Goal: Transaction & Acquisition: Purchase product/service

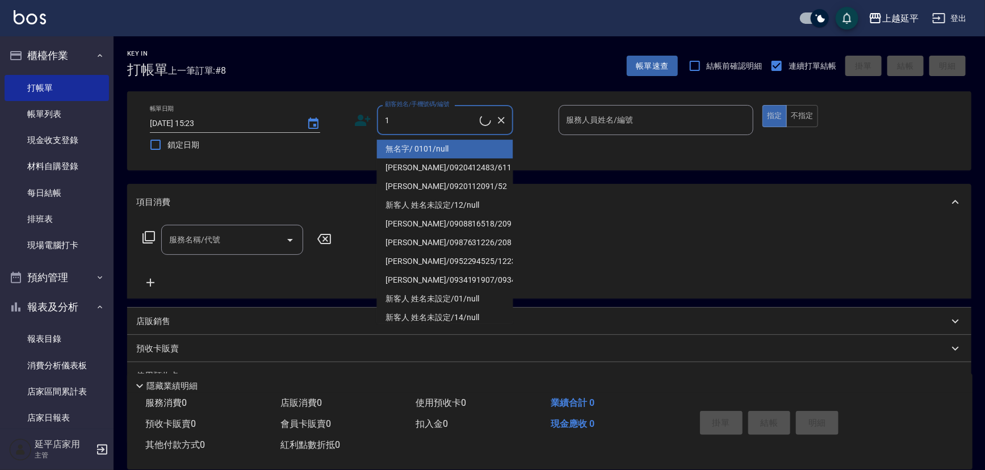
click at [459, 153] on li "無名字/ 0101/null" at bounding box center [445, 149] width 136 height 19
type input "無名字/ 0101/null"
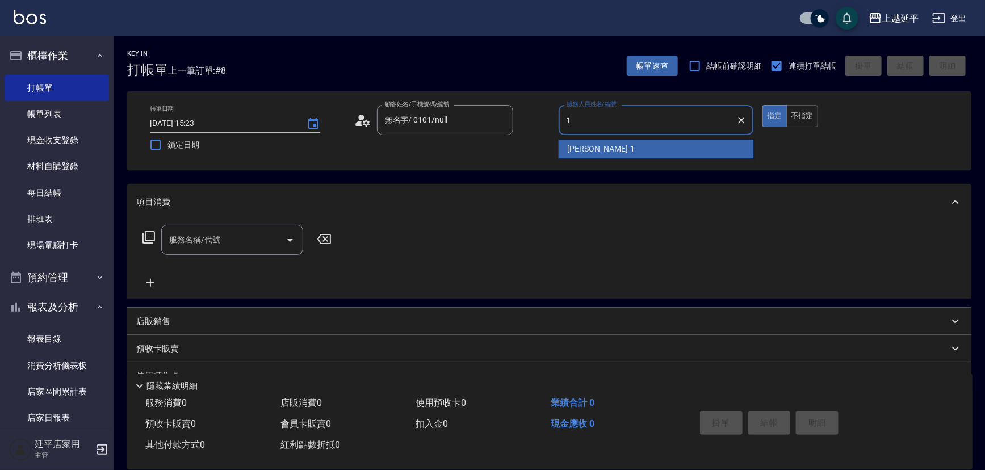
click at [572, 146] on span "[PERSON_NAME]-1" at bounding box center [601, 149] width 67 height 12
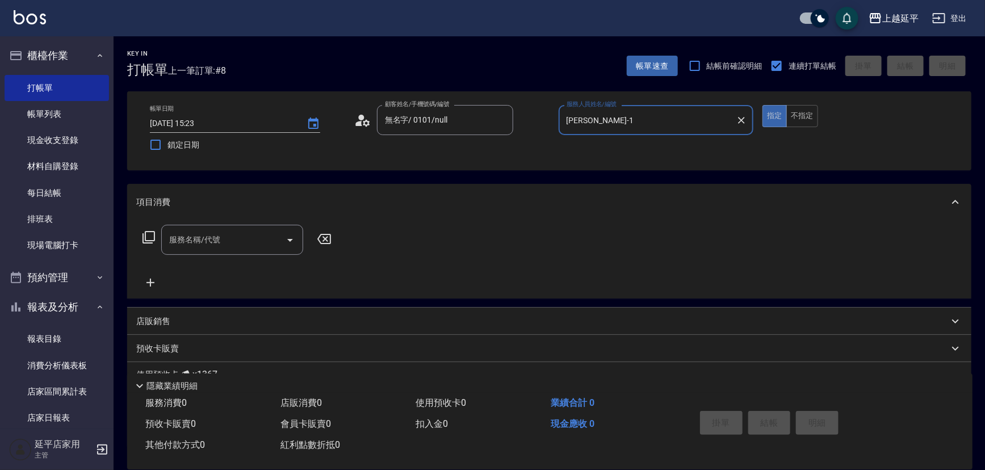
type input "[PERSON_NAME]-1"
click at [153, 238] on icon at bounding box center [149, 237] width 14 height 14
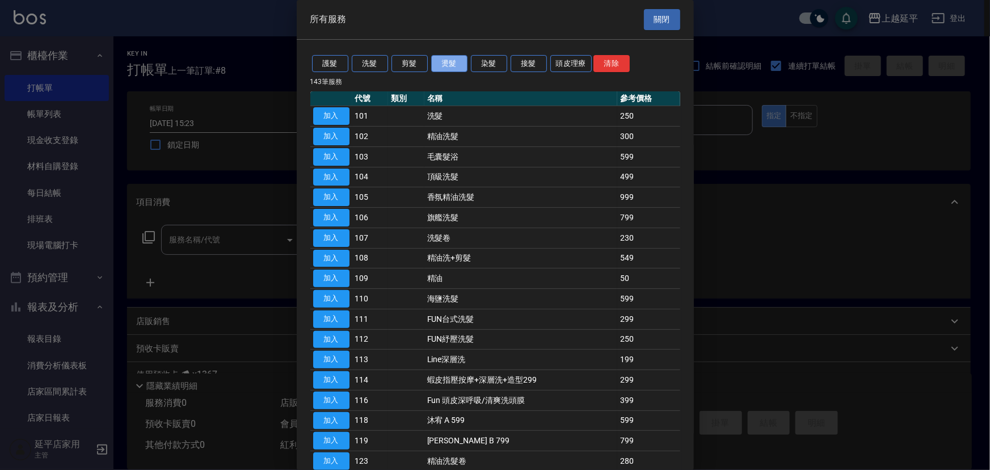
click at [446, 66] on button "燙髮" at bounding box center [449, 64] width 36 height 18
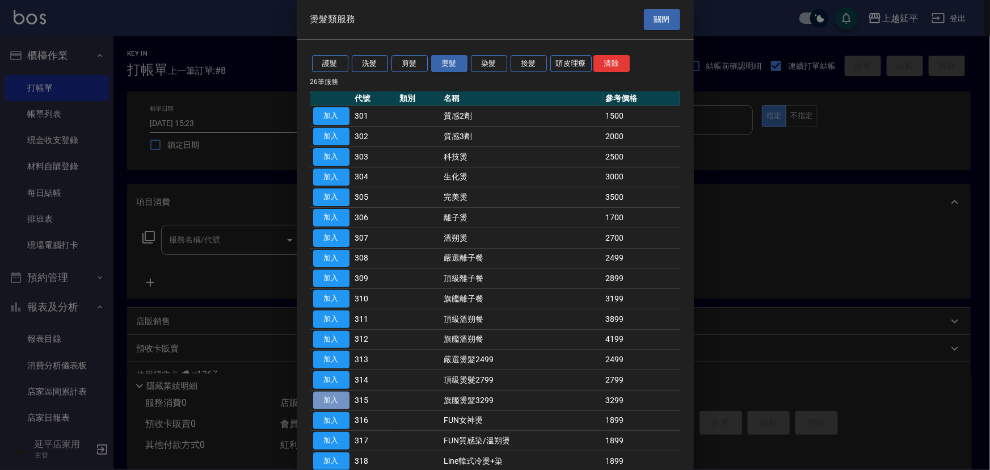
click at [331, 399] on button "加入" at bounding box center [331, 401] width 36 height 18
type input "旗艦燙髮3299(315)"
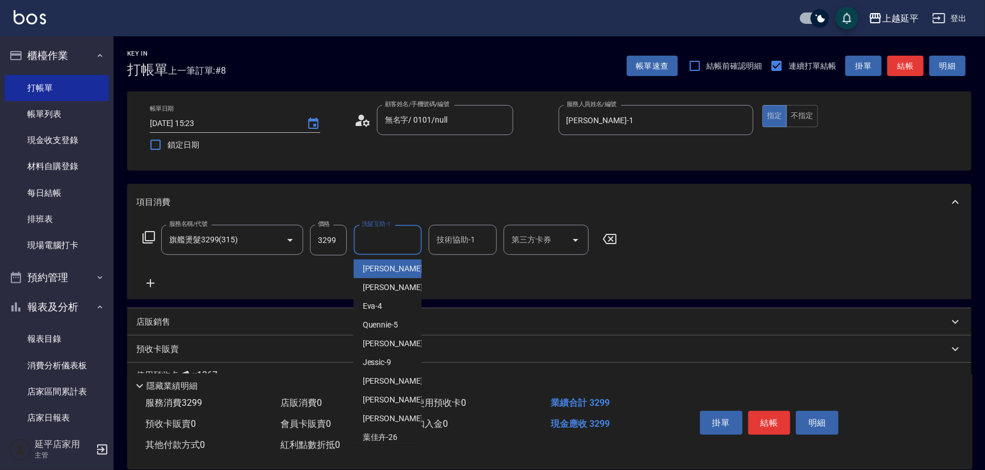
click at [408, 238] on input "洗髮互助-1" at bounding box center [388, 240] width 58 height 20
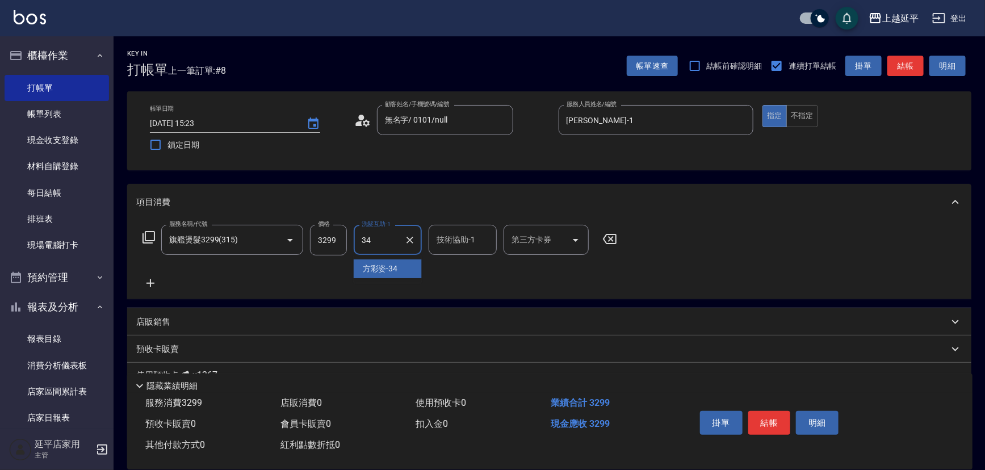
click at [407, 272] on div "[PERSON_NAME]-34" at bounding box center [388, 268] width 68 height 19
type input "方彩姿-34"
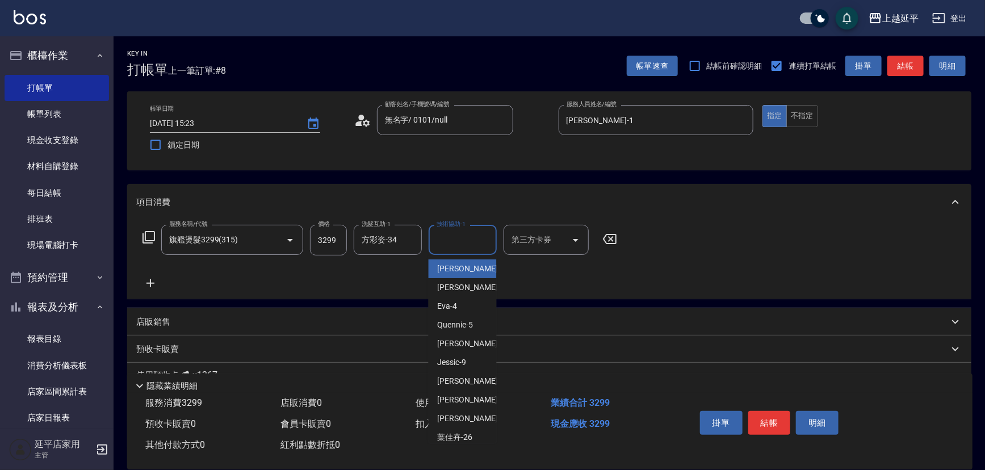
click at [474, 241] on input "技術協助-1" at bounding box center [463, 240] width 58 height 20
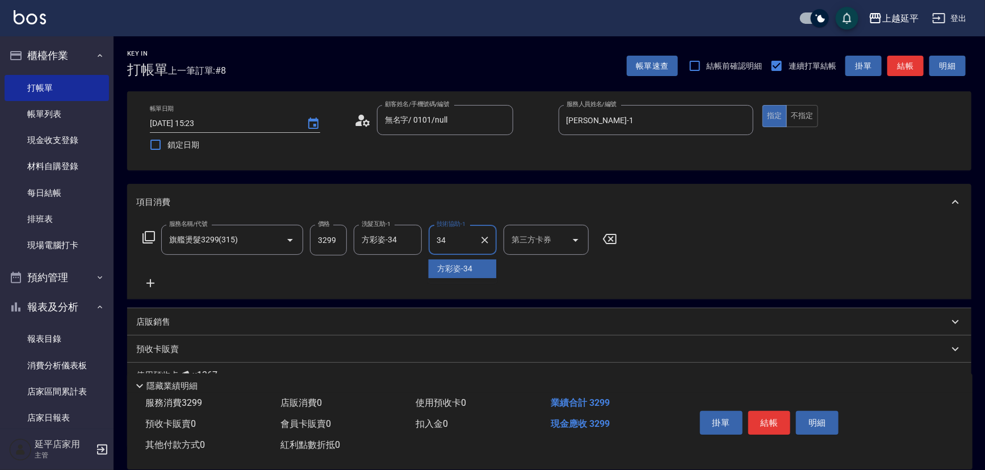
click at [477, 271] on div "[PERSON_NAME]-34" at bounding box center [463, 268] width 68 height 19
type input "方彩姿-34"
click at [776, 423] on button "結帳" at bounding box center [769, 423] width 43 height 24
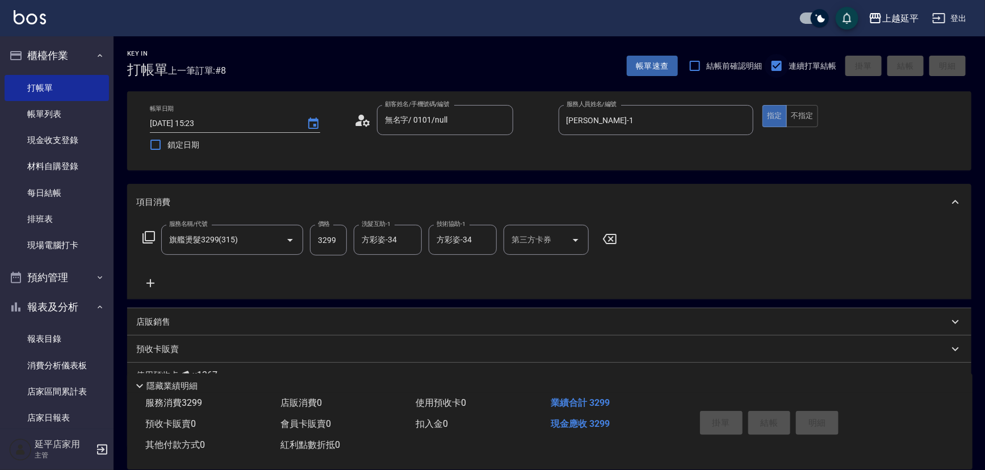
type input "[DATE] 16:14"
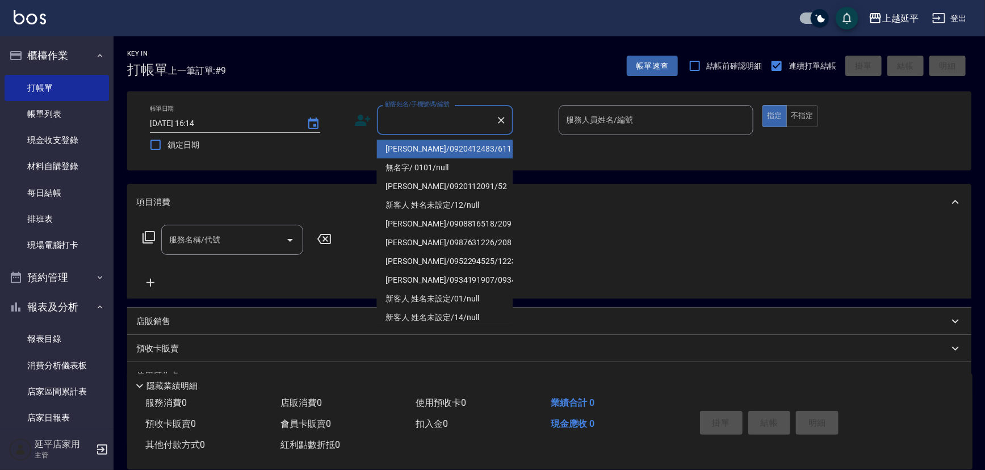
click at [427, 117] on input "顧客姓名/手機號碼/編號" at bounding box center [436, 120] width 109 height 20
click at [444, 166] on li "無名字/ 0101/null" at bounding box center [445, 167] width 136 height 19
type input "無名字/ 0101/null"
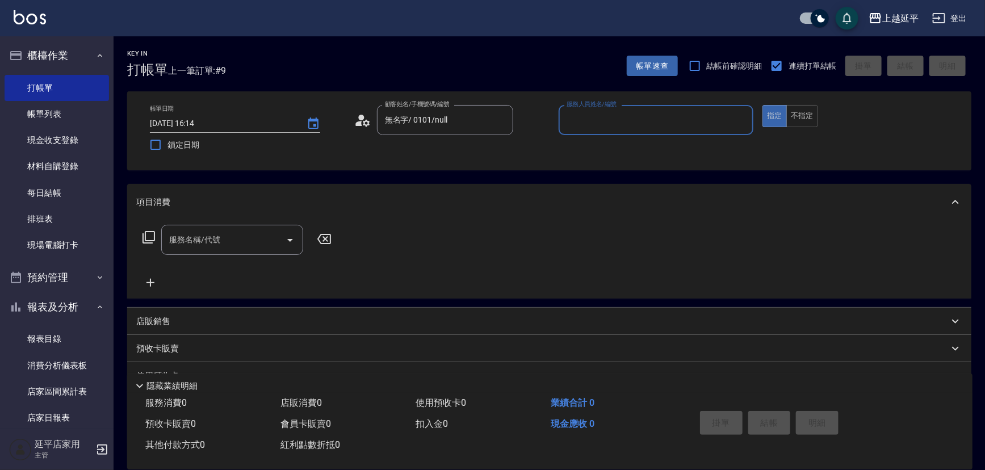
click at [610, 122] on input "服務人員姓名/編號" at bounding box center [656, 120] width 185 height 20
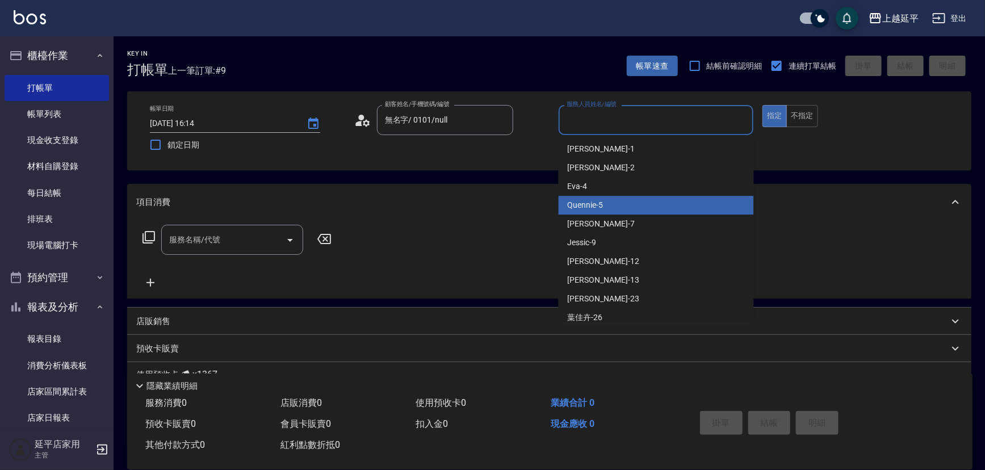
click at [630, 201] on div "Quennie -5" at bounding box center [655, 205] width 195 height 19
type input "Quennie-5"
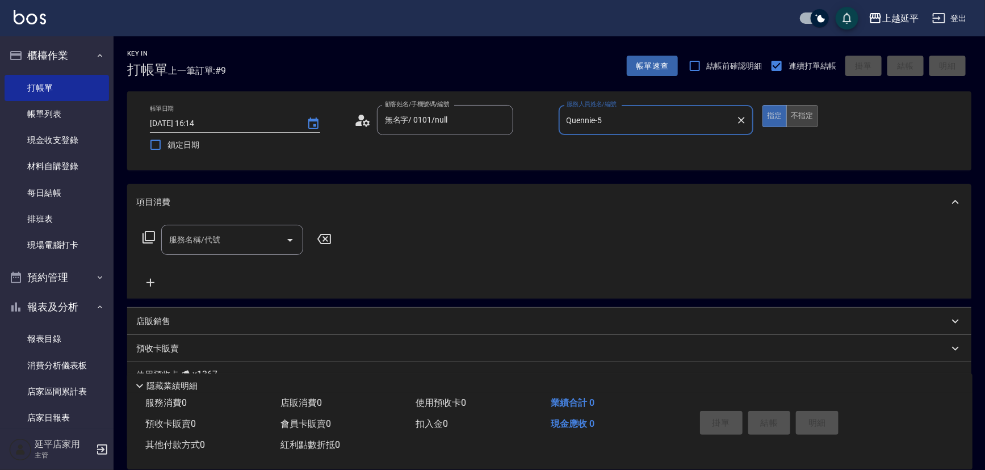
click at [807, 113] on button "不指定" at bounding box center [802, 116] width 32 height 22
click at [146, 238] on icon at bounding box center [149, 237] width 14 height 14
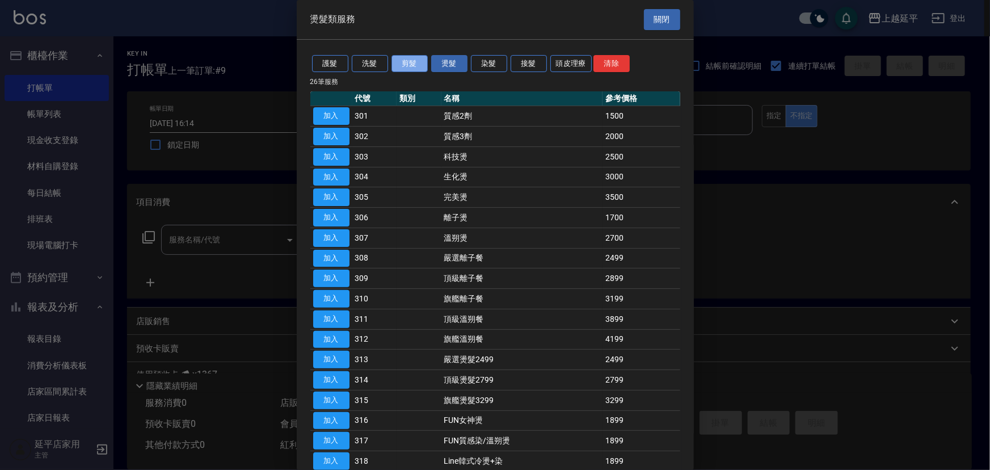
click at [402, 58] on button "剪髮" at bounding box center [410, 64] width 36 height 18
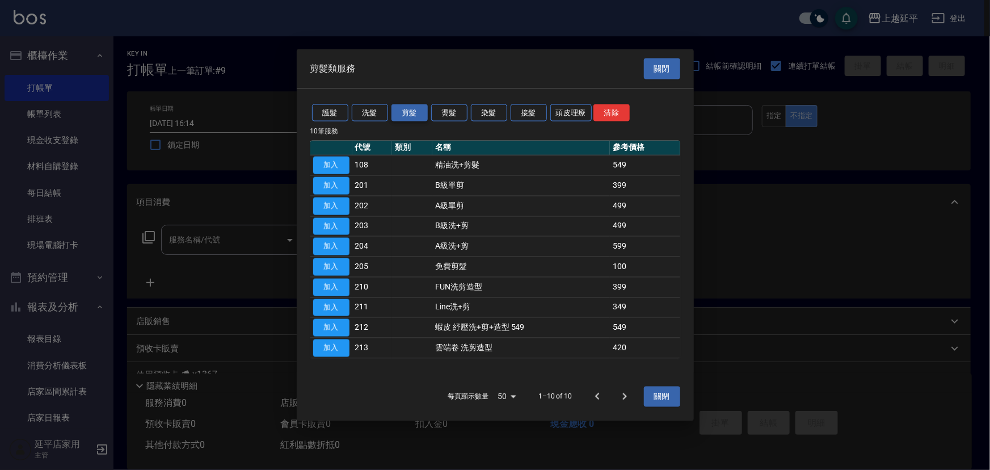
click at [402, 58] on div "剪髮類服務 關閉" at bounding box center [495, 68] width 397 height 39
click at [339, 221] on button "加入" at bounding box center [331, 226] width 36 height 18
type input "B級洗+剪(203)"
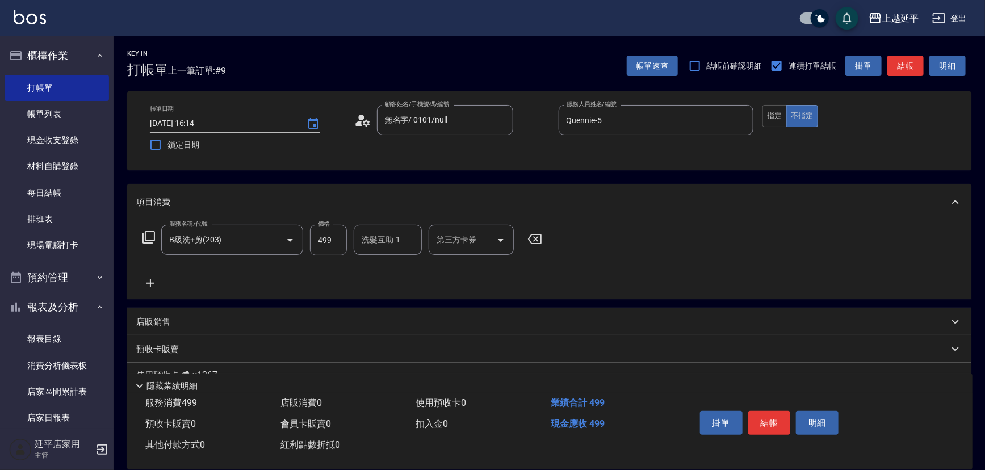
click at [393, 238] on input "洗髮互助-1" at bounding box center [388, 240] width 58 height 20
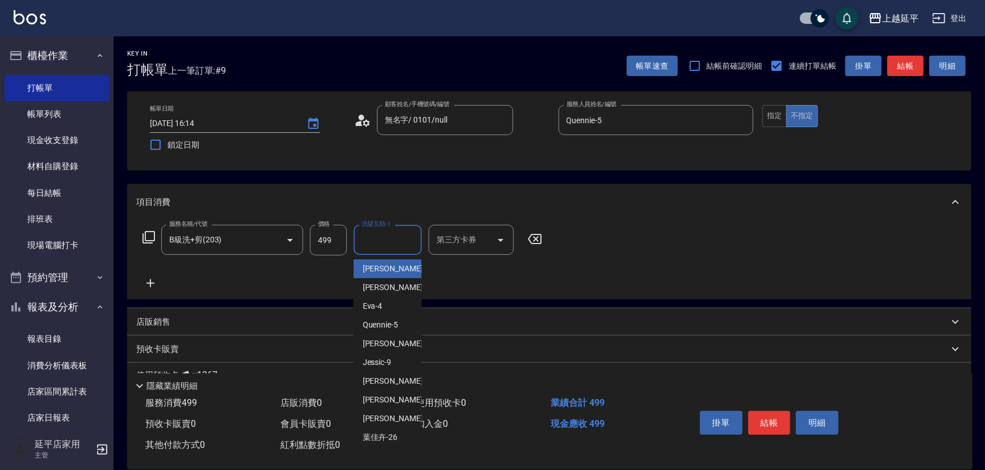
click at [665, 227] on div "服務名稱/代號 B級洗+剪(203) 服務名稱/代號 價格 499 價格 洗髮互助-1 洗髮互助-1 第三方卡券 第三方卡券" at bounding box center [549, 259] width 844 height 79
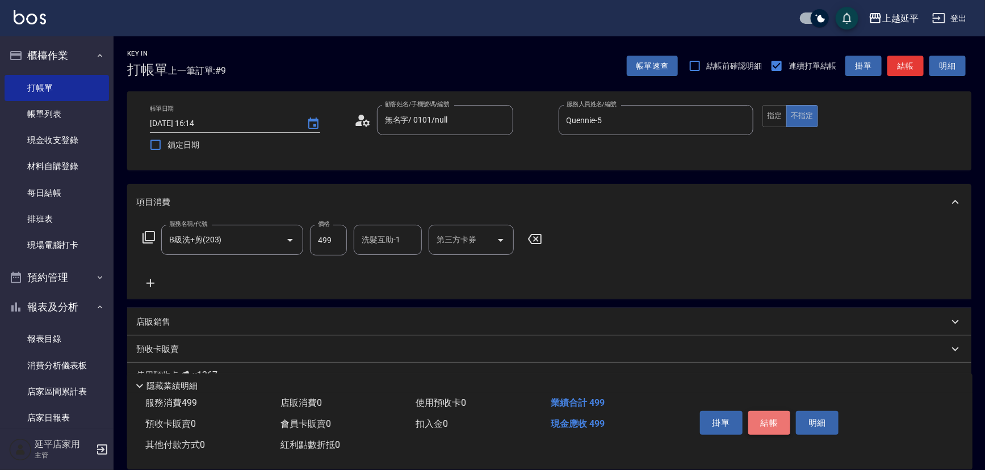
click at [766, 416] on button "結帳" at bounding box center [769, 423] width 43 height 24
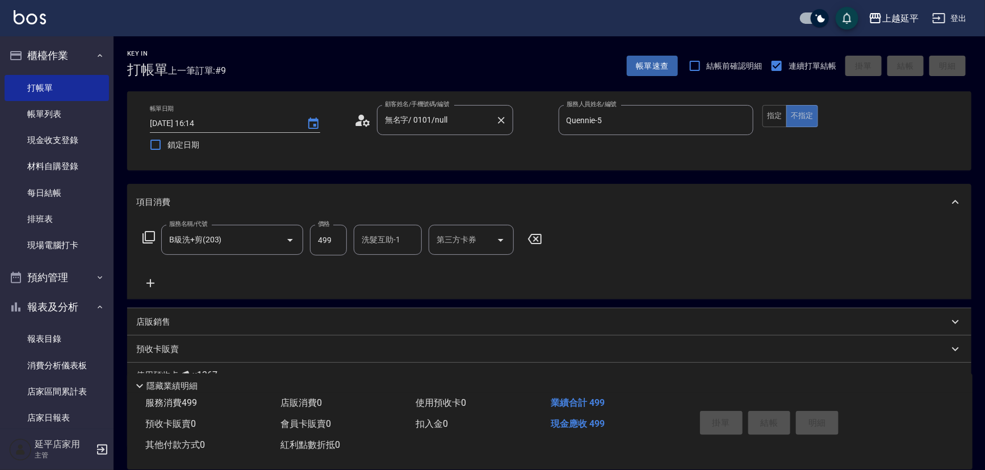
type input "[DATE] 16:42"
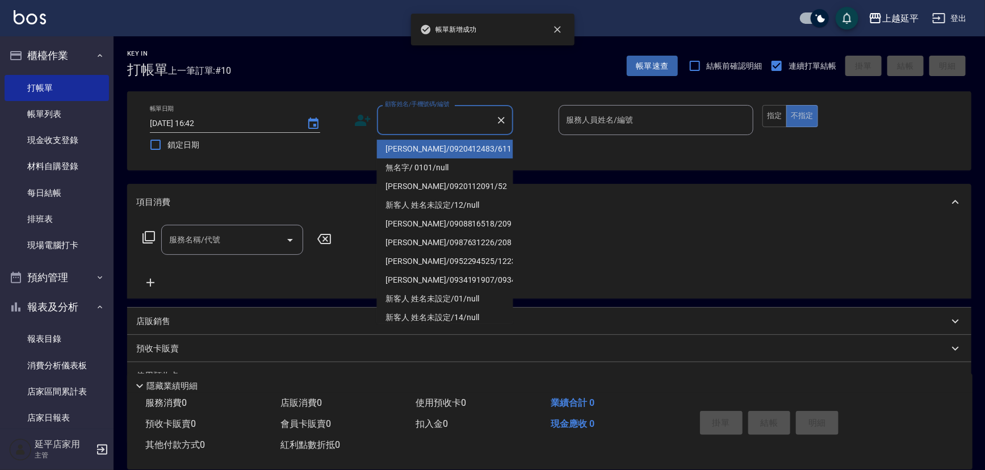
click at [446, 128] on input "顧客姓名/手機號碼/編號" at bounding box center [436, 120] width 109 height 20
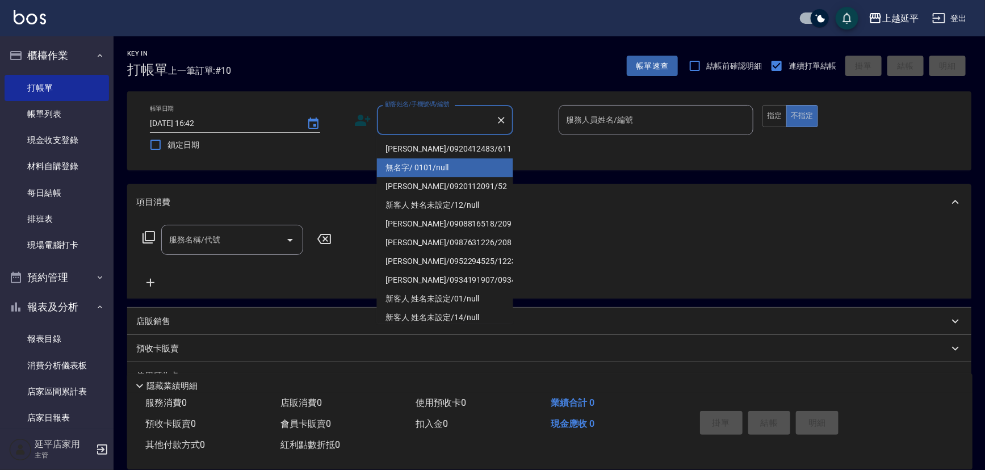
drag, startPoint x: 451, startPoint y: 151, endPoint x: 456, endPoint y: 172, distance: 21.6
click at [456, 172] on ul "[PERSON_NAME]/0920412483/611 無名字/ 0101/null [PERSON_NAME]/0920112091/52 新客人 姓名未…" at bounding box center [445, 229] width 136 height 188
click at [456, 172] on li "無名字/ 0101/null" at bounding box center [445, 167] width 136 height 19
type input "無名字/ 0101/null"
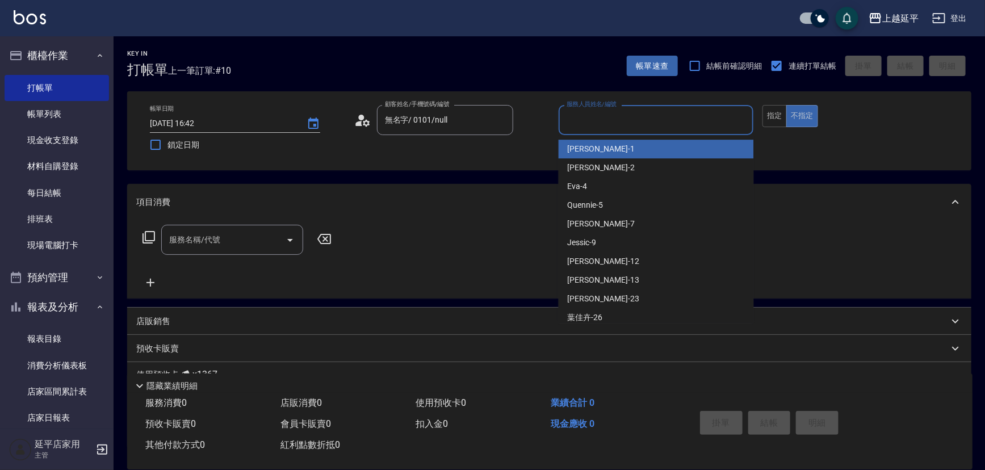
drag, startPoint x: 592, startPoint y: 116, endPoint x: 598, endPoint y: 121, distance: 7.3
click at [594, 117] on input "服務人員姓名/編號" at bounding box center [656, 120] width 185 height 20
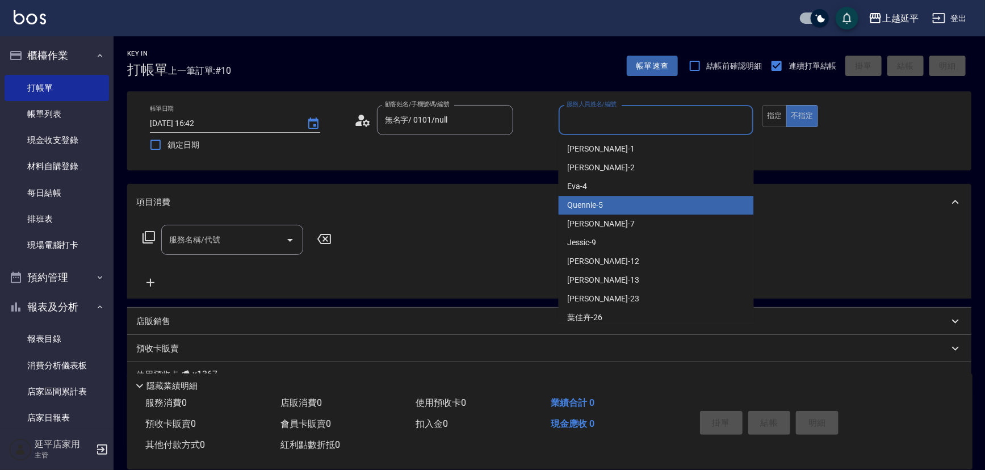
click at [616, 199] on div "Quennie -5" at bounding box center [655, 205] width 195 height 19
type input "Quennie-5"
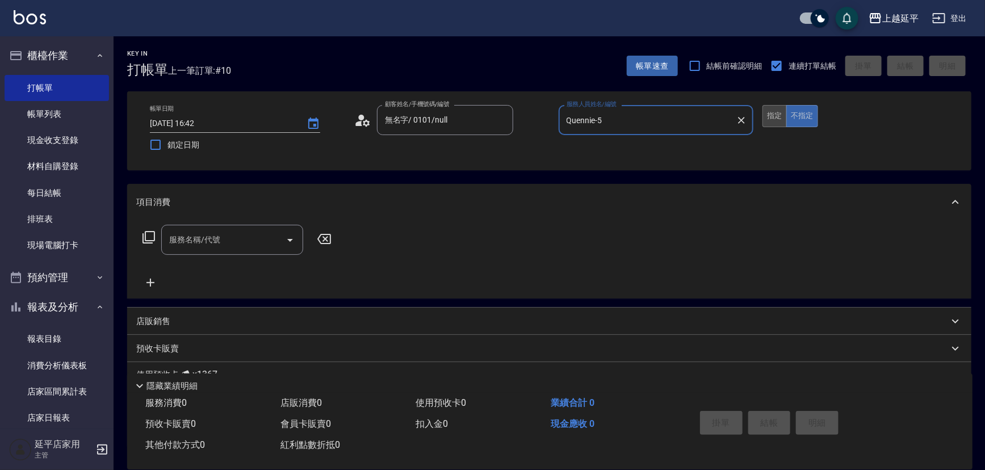
click at [765, 116] on button "指定" at bounding box center [774, 116] width 24 height 22
click at [145, 238] on icon at bounding box center [148, 237] width 12 height 12
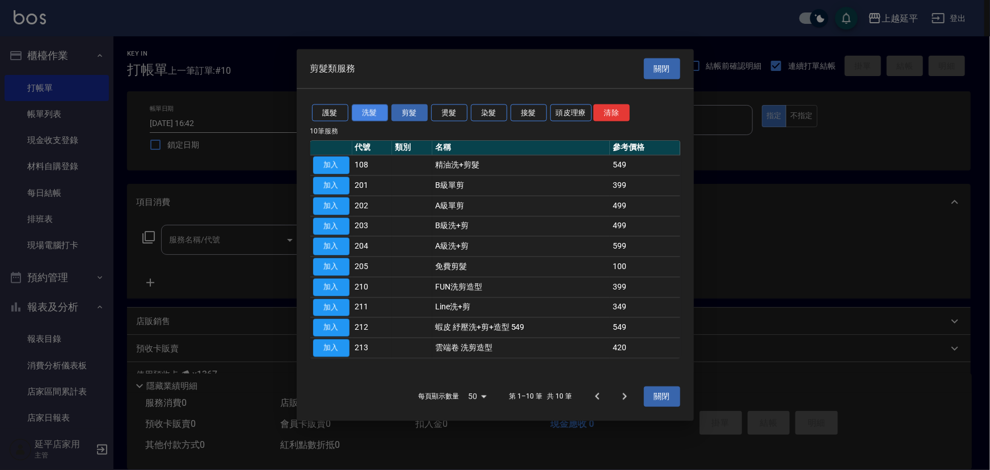
click at [373, 110] on button "洗髮" at bounding box center [370, 113] width 36 height 18
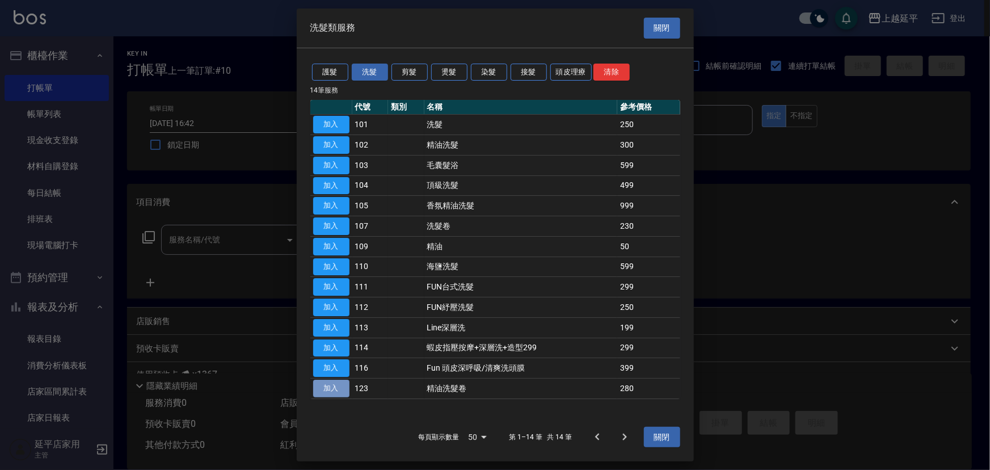
click at [333, 392] on button "加入" at bounding box center [331, 389] width 36 height 18
type input "精油洗髮卷(123)"
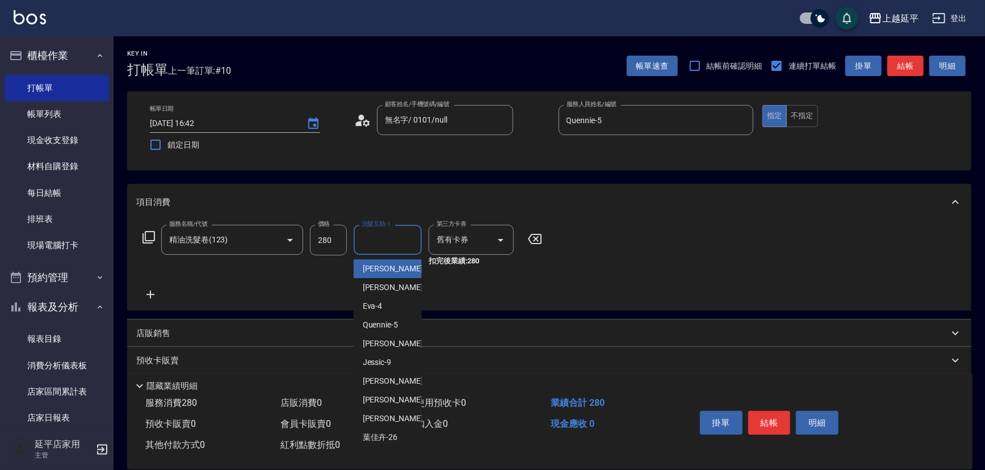
click at [384, 242] on input "洗髮互助-1" at bounding box center [388, 240] width 58 height 20
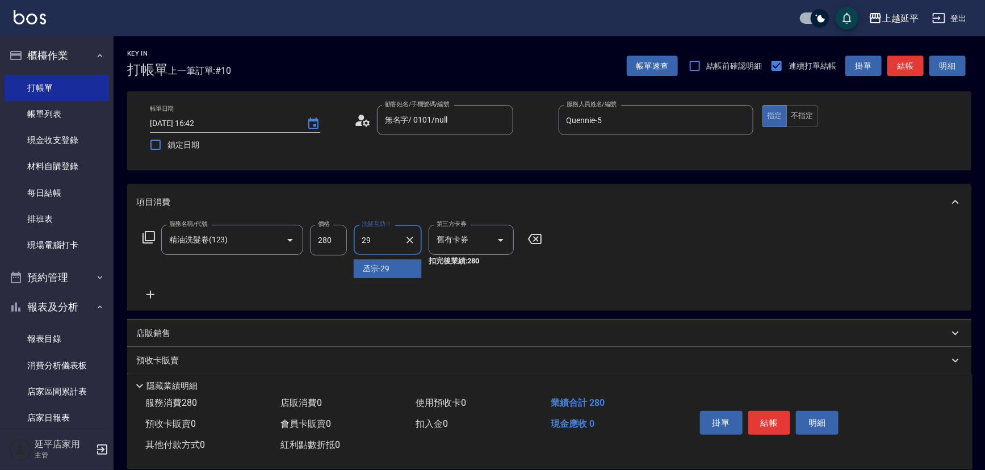
type input "丞宗-29"
click at [767, 420] on button "結帳" at bounding box center [769, 423] width 43 height 24
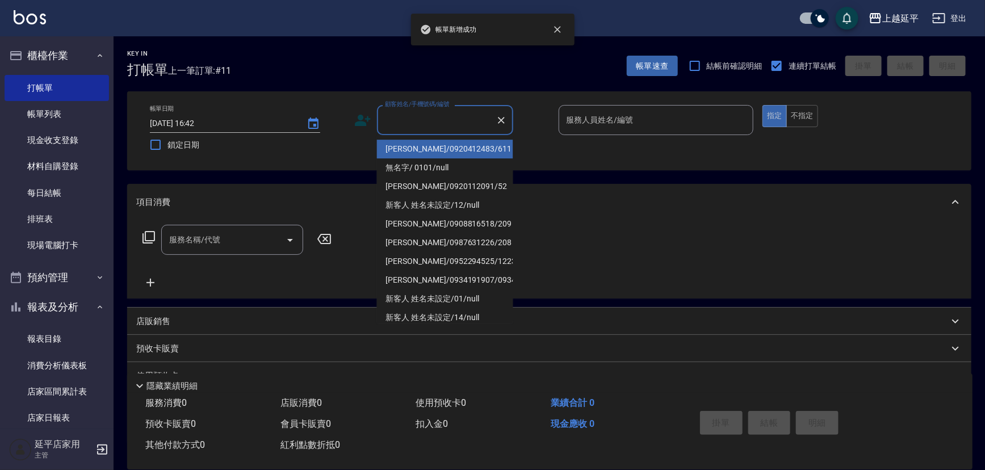
click at [430, 124] on input "顧客姓名/手機號碼/編號" at bounding box center [436, 120] width 109 height 20
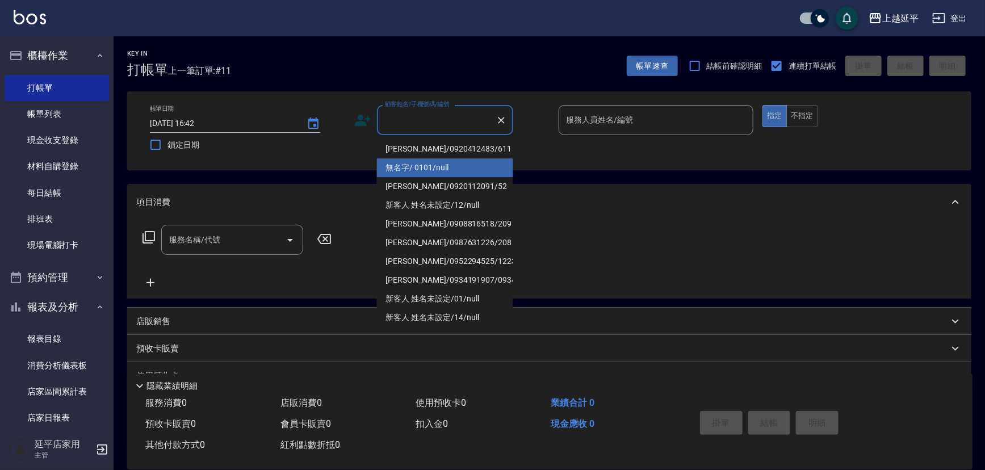
click at [446, 167] on li "無名字/ 0101/null" at bounding box center [445, 167] width 136 height 19
type input "無名字/ 0101/null"
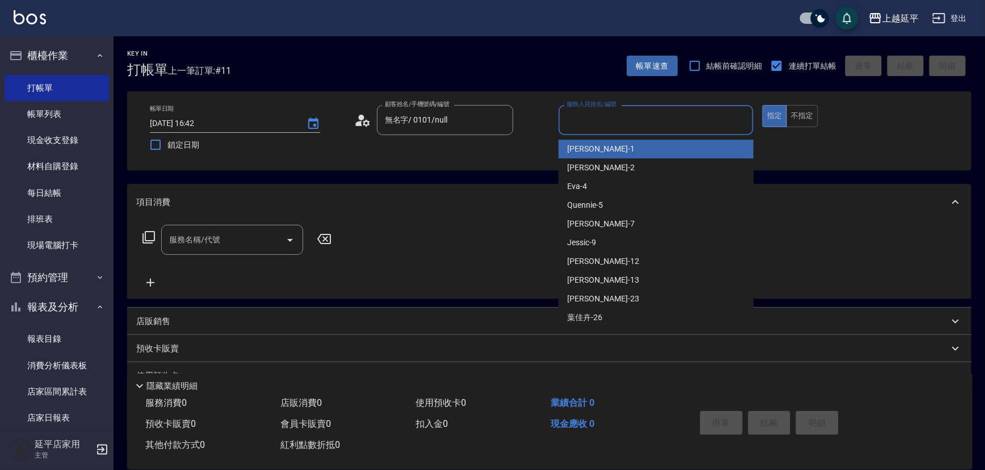
click at [595, 125] on input "服務人員姓名/編號" at bounding box center [656, 120] width 185 height 20
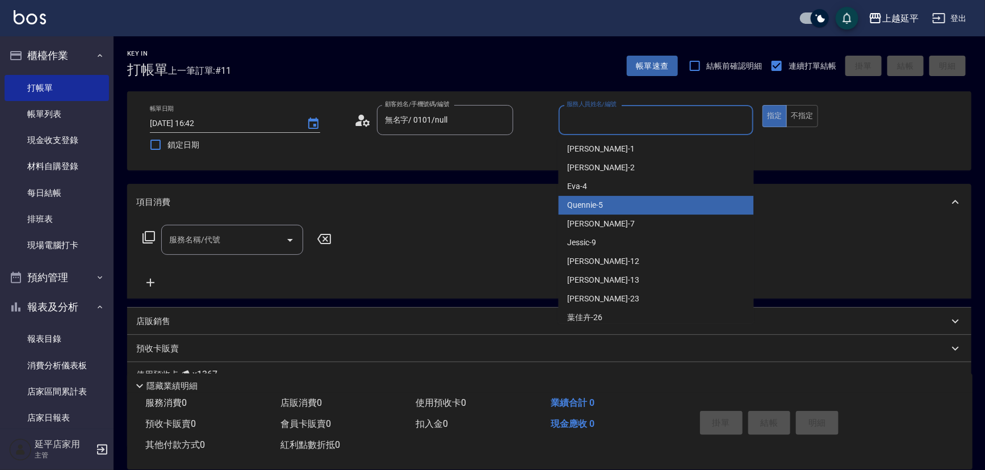
click at [618, 209] on div "Quennie -5" at bounding box center [655, 205] width 195 height 19
type input "Quennie-5"
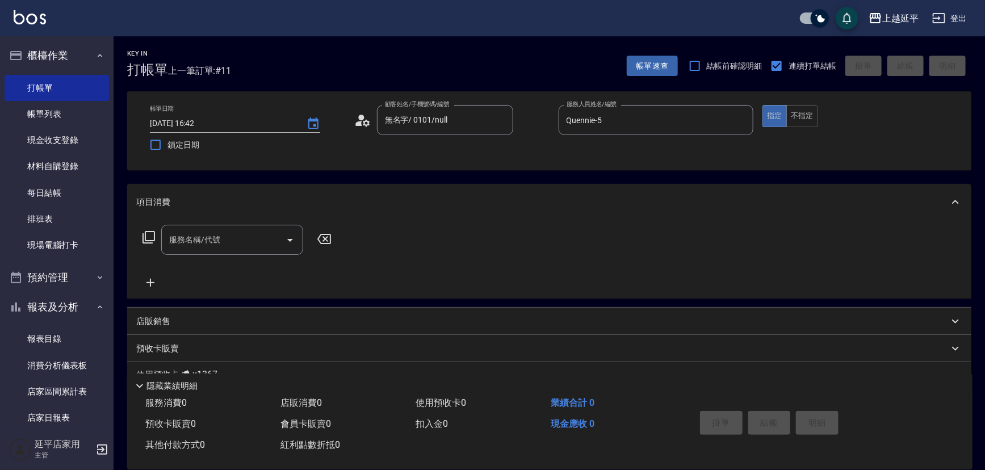
click at [142, 231] on icon at bounding box center [149, 237] width 14 height 14
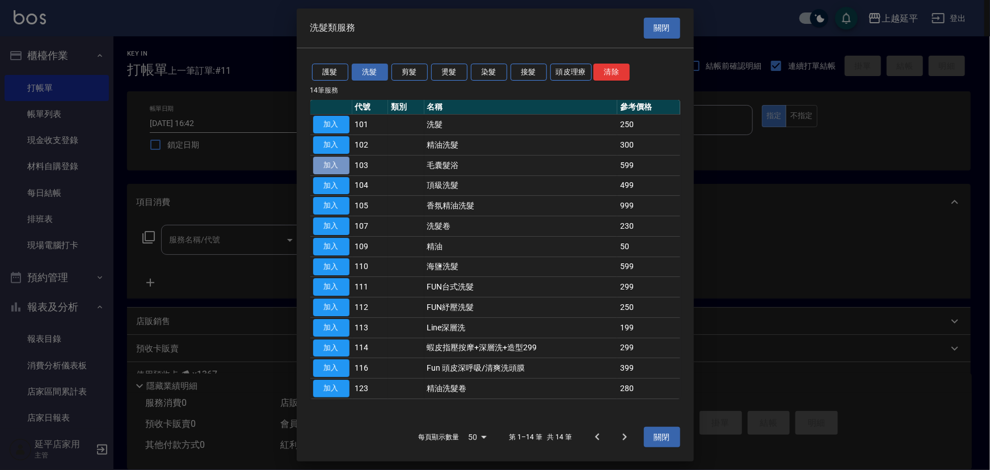
click at [334, 167] on button "加入" at bounding box center [331, 166] width 36 height 18
type input "毛囊髮浴(103)"
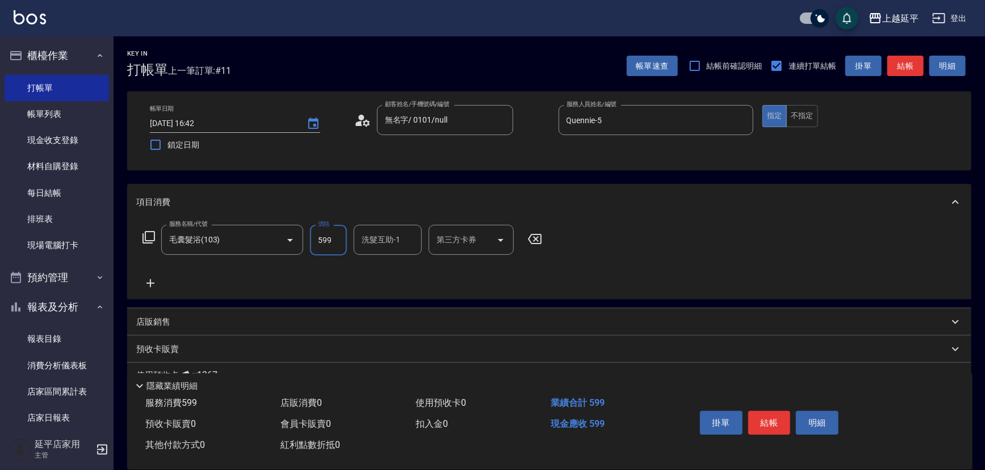
click at [327, 237] on input "599" at bounding box center [328, 240] width 37 height 31
type input "1098"
click at [767, 421] on button "結帳" at bounding box center [769, 423] width 43 height 24
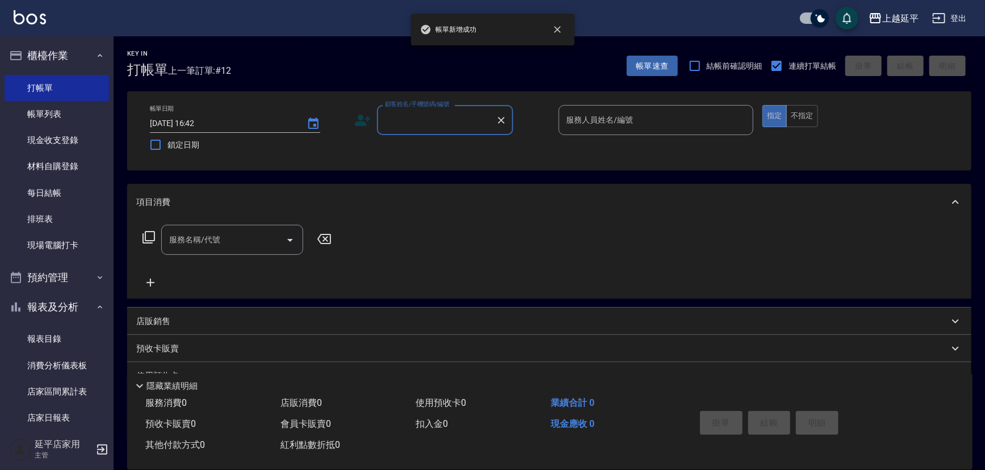
click at [401, 131] on div "顧客姓名/手機號碼/編號" at bounding box center [445, 120] width 136 height 30
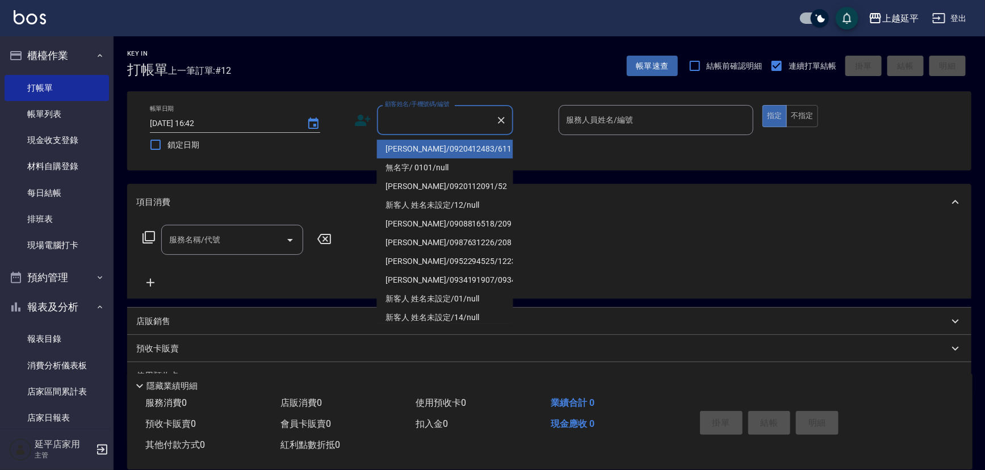
click at [419, 117] on input "顧客姓名/手機號碼/編號" at bounding box center [436, 120] width 109 height 20
click at [434, 170] on li "無名字/ 0101/null" at bounding box center [445, 167] width 136 height 19
type input "無名字/ 0101/null"
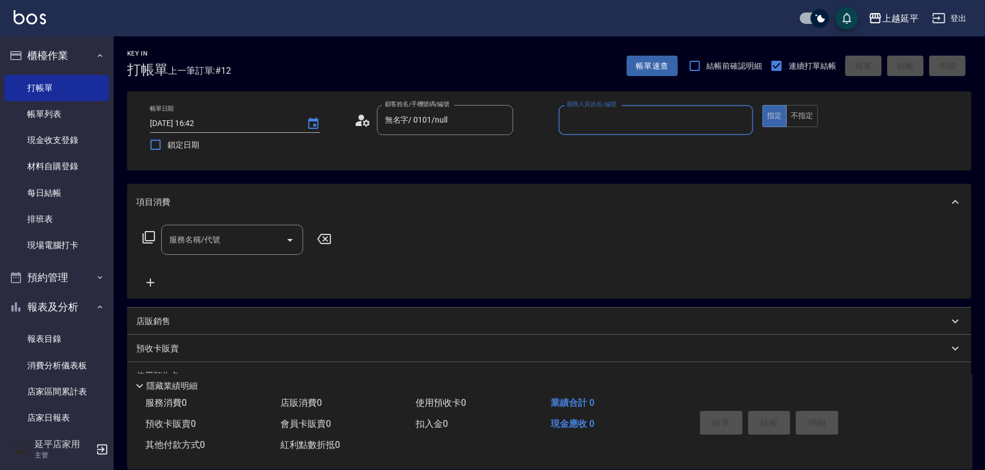
click at [609, 124] on input "服務人員姓名/編號" at bounding box center [656, 120] width 185 height 20
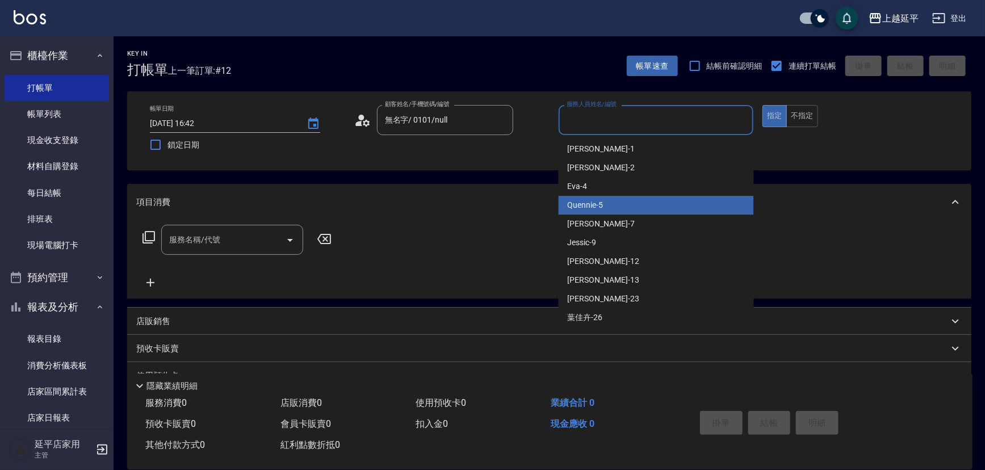
click at [631, 201] on div "Quennie -5" at bounding box center [655, 205] width 195 height 19
type input "Quennie-5"
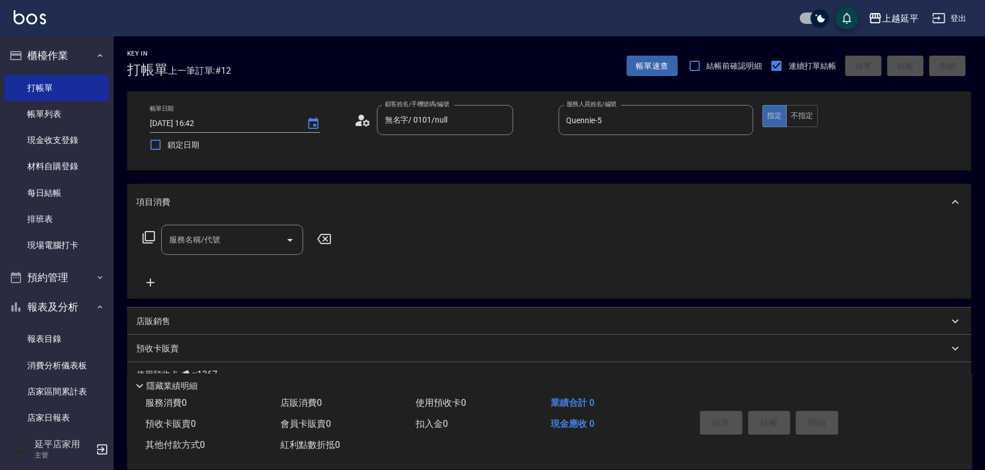
click at [146, 237] on icon at bounding box center [149, 237] width 14 height 14
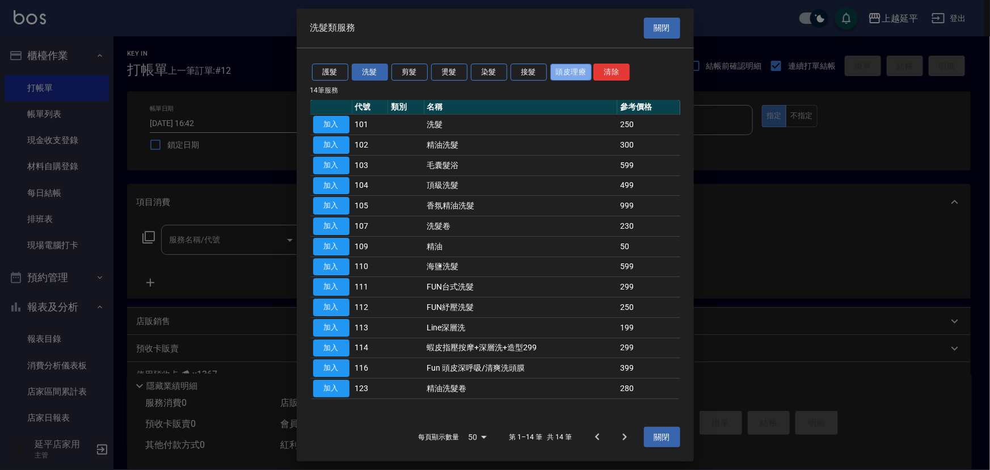
click at [568, 71] on button "頭皮理療" at bounding box center [572, 73] width 42 height 18
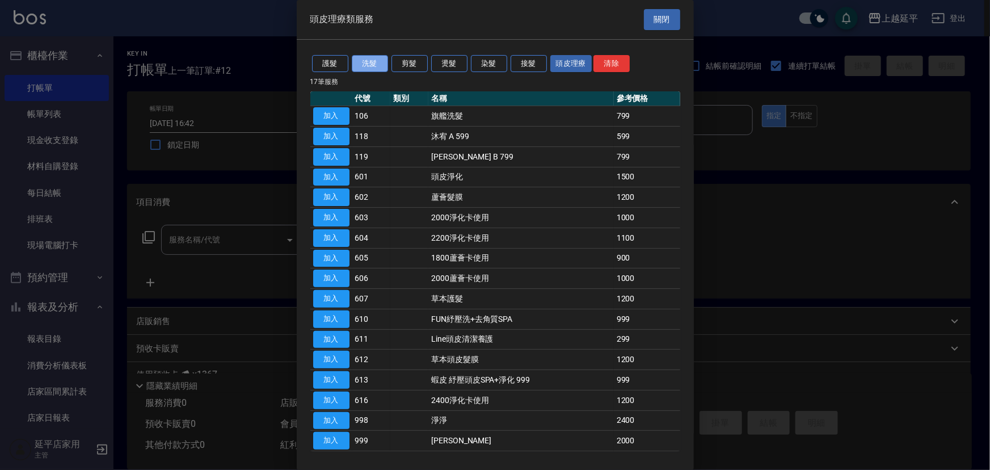
click at [373, 64] on button "洗髮" at bounding box center [370, 64] width 36 height 18
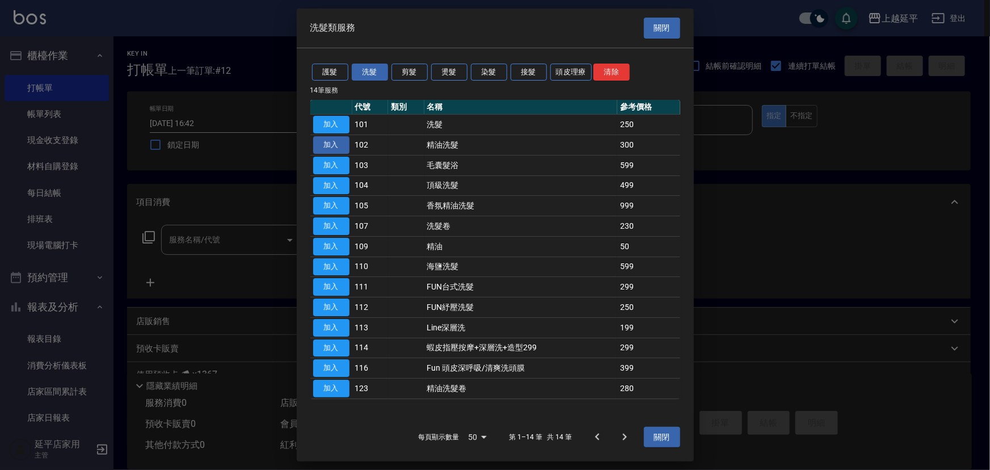
click at [336, 141] on button "加入" at bounding box center [331, 145] width 36 height 18
click at [336, 141] on div "帳單日期 [DATE] 16:42 鎖定日期" at bounding box center [247, 131] width 195 height 52
type input "精油洗髮(102)"
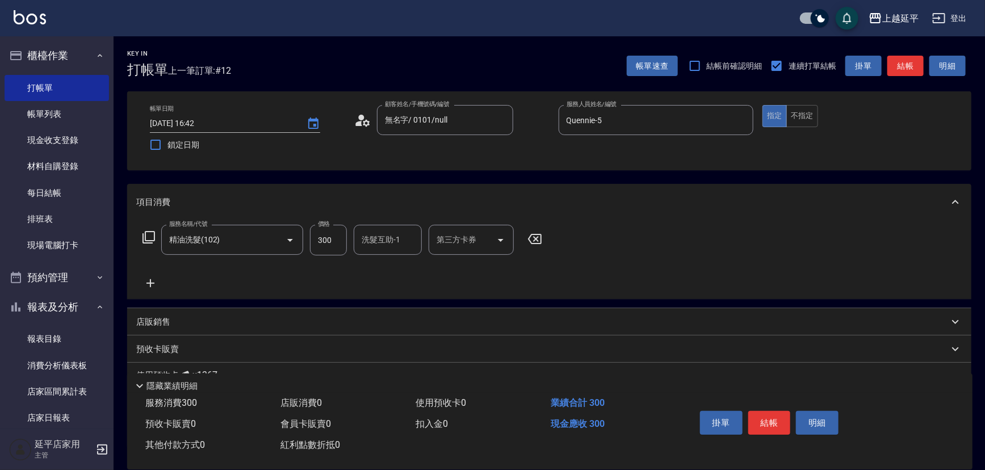
click at [323, 238] on input "300" at bounding box center [328, 240] width 37 height 31
type input "799"
type input "28"
click at [383, 246] on input "洗髮互助-1" at bounding box center [388, 240] width 58 height 20
drag, startPoint x: 383, startPoint y: 246, endPoint x: 383, endPoint y: 260, distance: 13.6
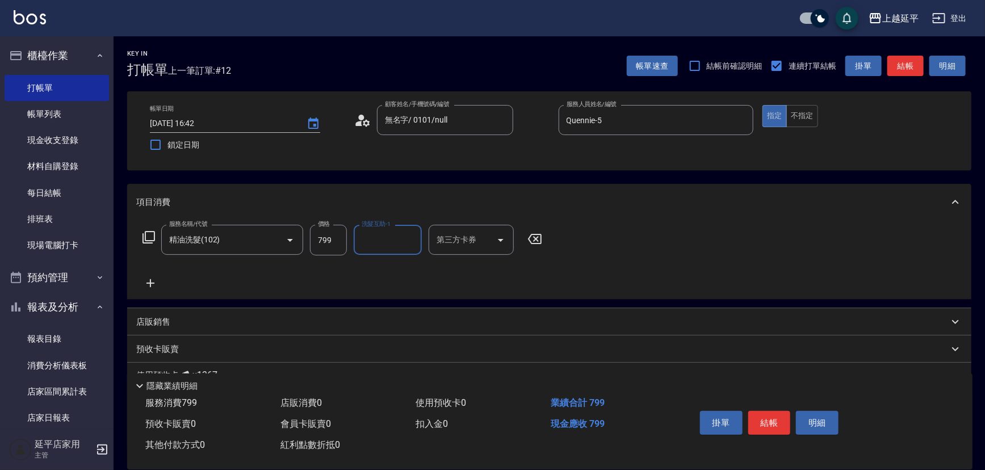
click at [383, 246] on input "洗髮互助-1" at bounding box center [388, 240] width 58 height 20
type input "丞宗-29"
click at [762, 413] on button "結帳" at bounding box center [769, 423] width 43 height 24
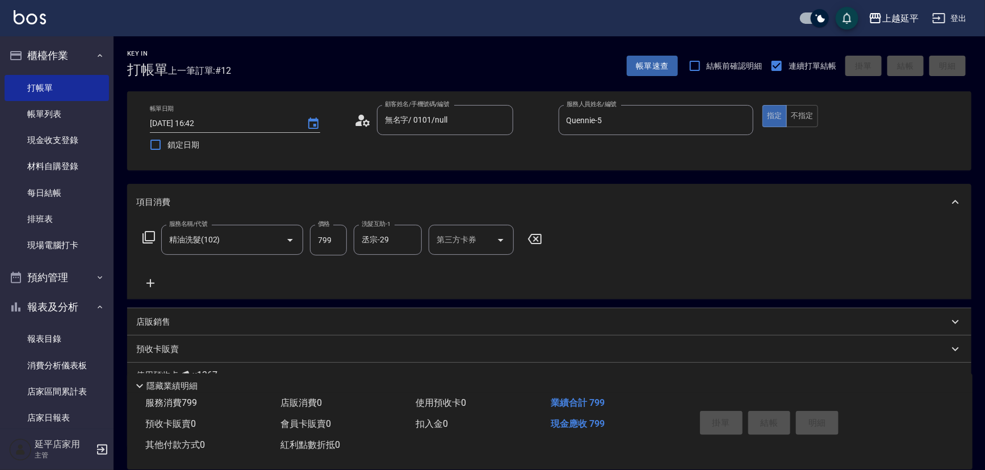
type input "[DATE] 16:43"
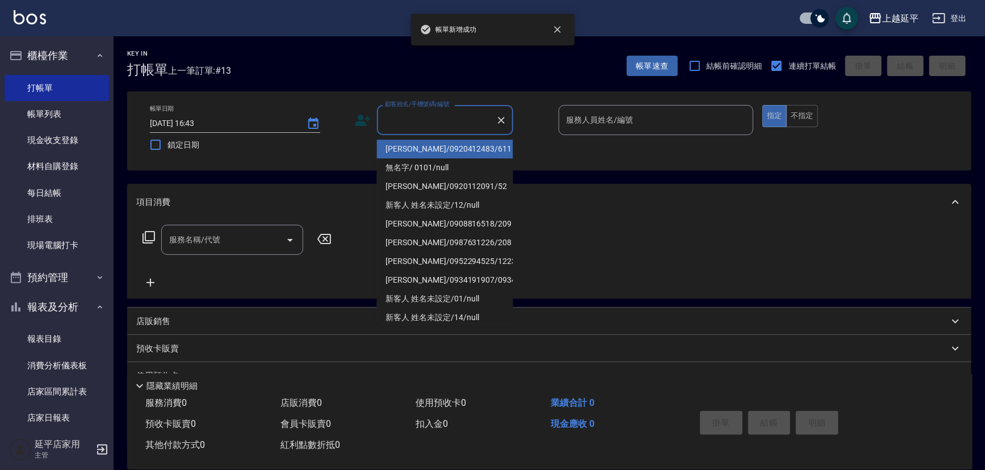
click at [427, 114] on input "顧客姓名/手機號碼/編號" at bounding box center [436, 120] width 109 height 20
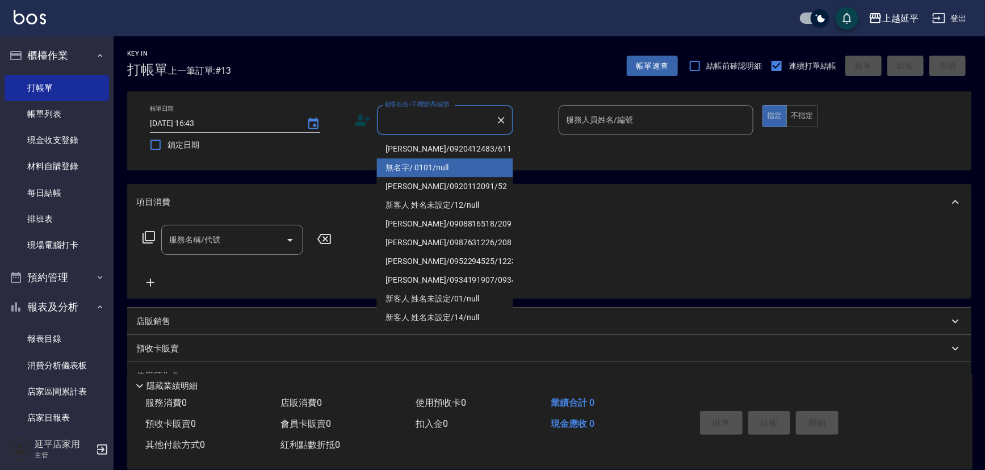
click at [454, 169] on li "無名字/ 0101/null" at bounding box center [445, 167] width 136 height 19
type input "無名字/ 0101/null"
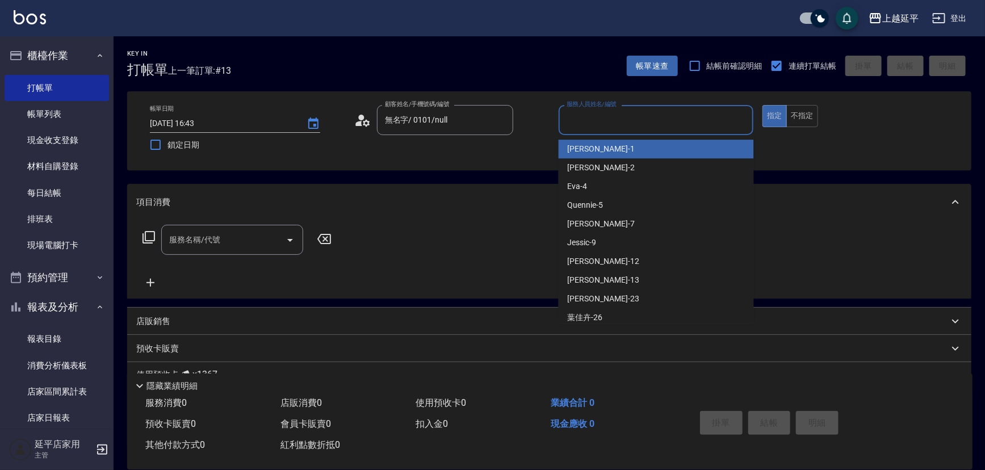
click at [608, 122] on input "服務人員姓名/編號" at bounding box center [656, 120] width 185 height 20
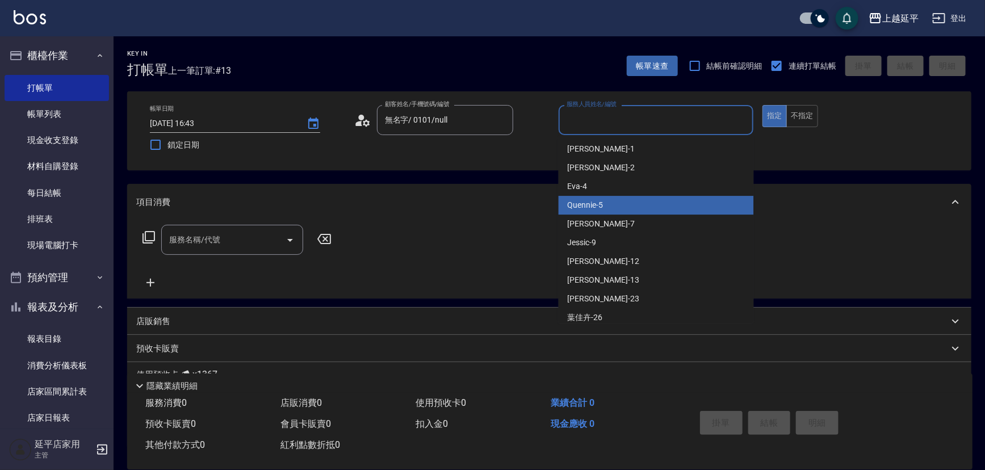
click at [641, 208] on div "Quennie -5" at bounding box center [655, 205] width 195 height 19
type input "Quennie-5"
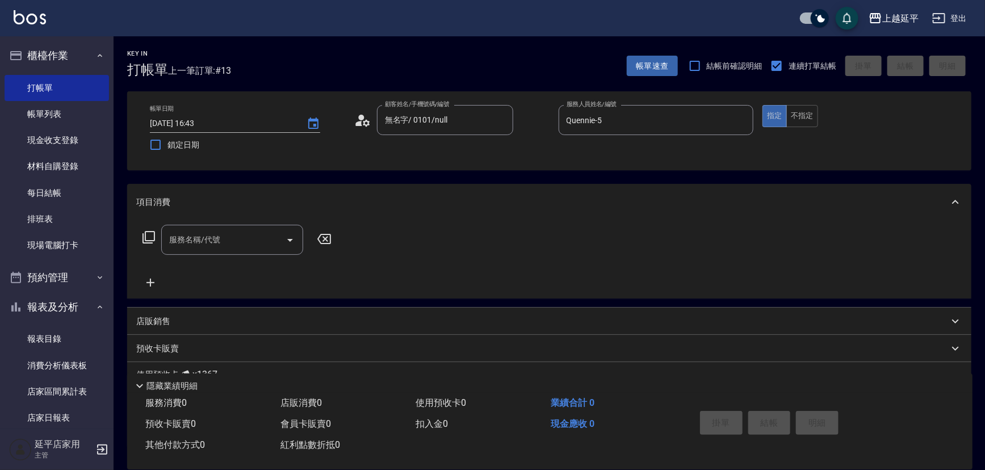
click at [153, 235] on icon at bounding box center [149, 237] width 14 height 14
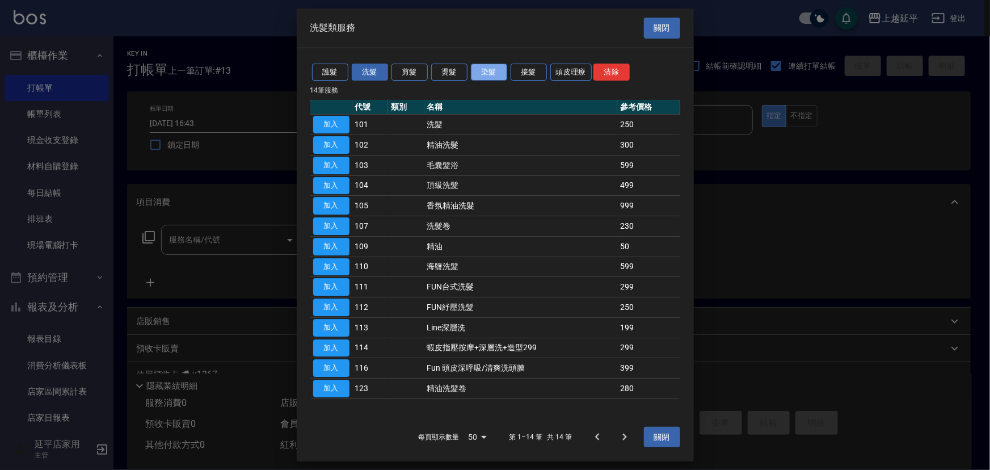
click at [479, 70] on button "染髮" at bounding box center [489, 73] width 36 height 18
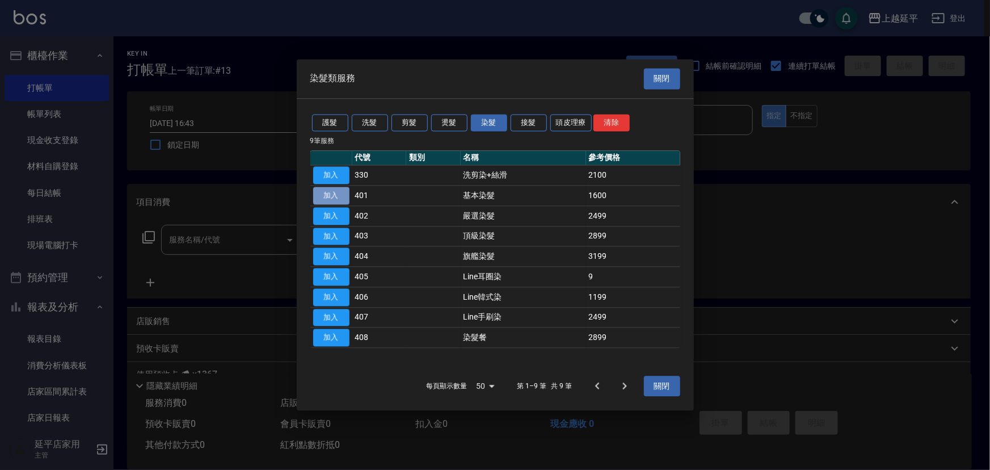
click at [340, 192] on button "加入" at bounding box center [331, 196] width 36 height 18
type input "基本染髮(401)"
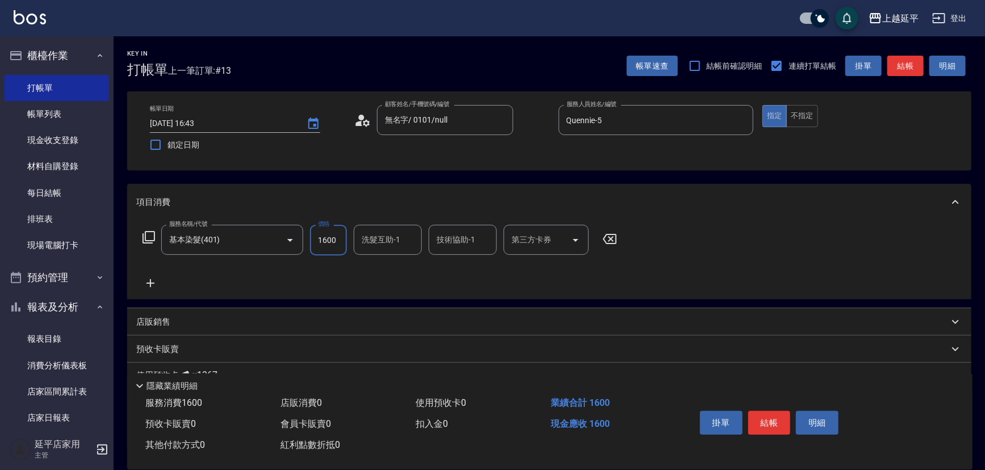
click at [324, 237] on input "1600" at bounding box center [328, 240] width 37 height 31
type input "5000"
click at [152, 234] on icon at bounding box center [149, 237] width 14 height 14
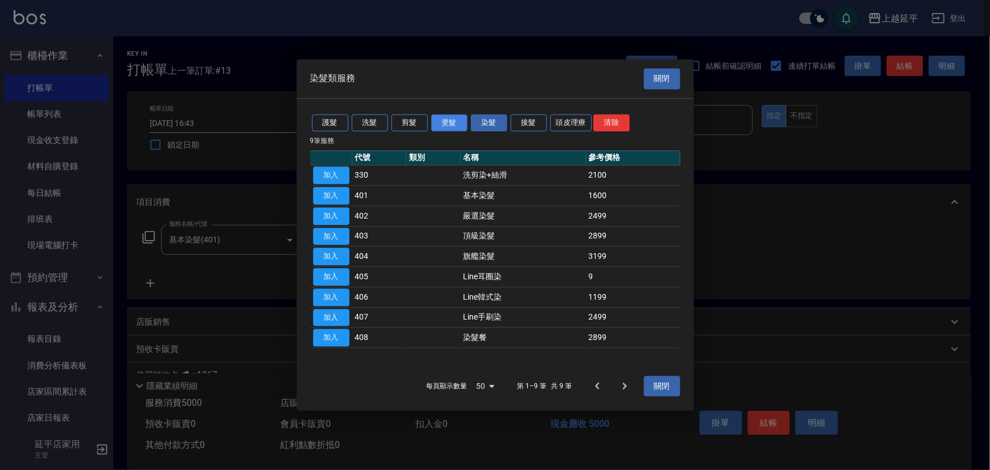
click at [452, 121] on button "燙髮" at bounding box center [449, 123] width 36 height 18
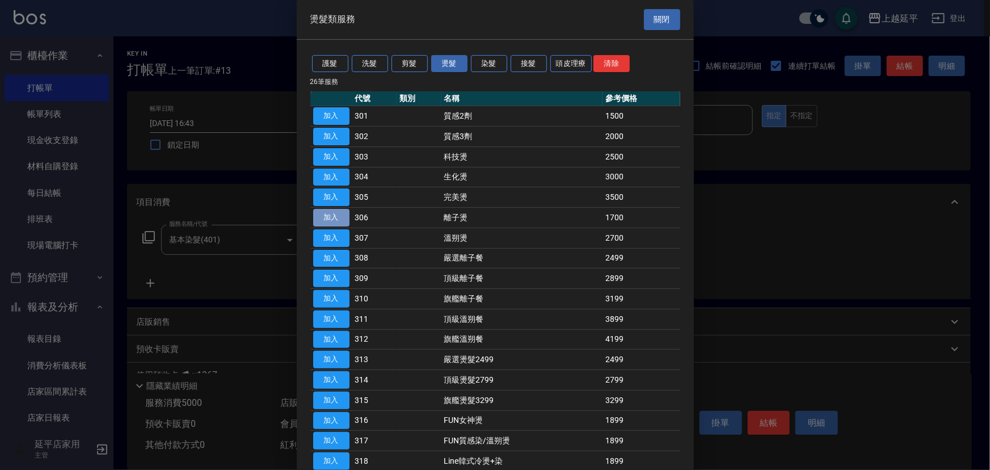
click at [331, 214] on button "加入" at bounding box center [331, 218] width 36 height 18
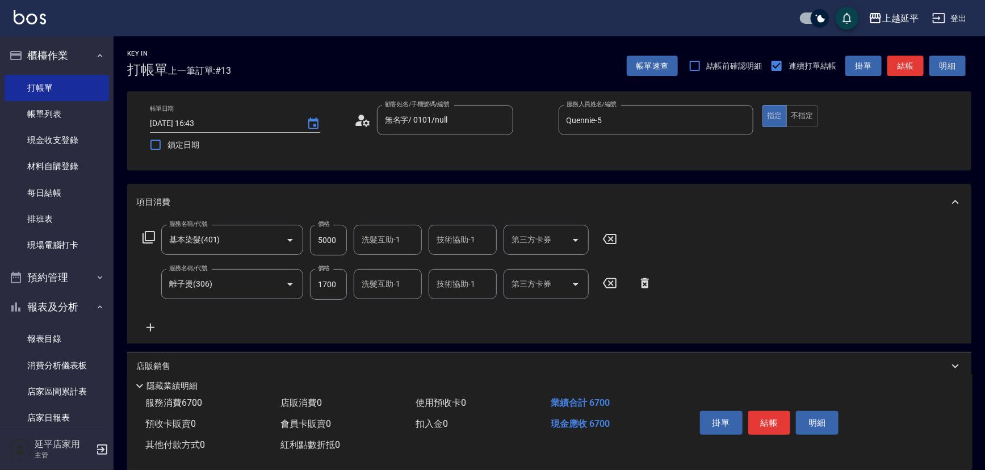
click at [321, 297] on input "1700" at bounding box center [328, 284] width 37 height 31
type input "5000"
click at [771, 418] on button "結帳" at bounding box center [769, 423] width 43 height 24
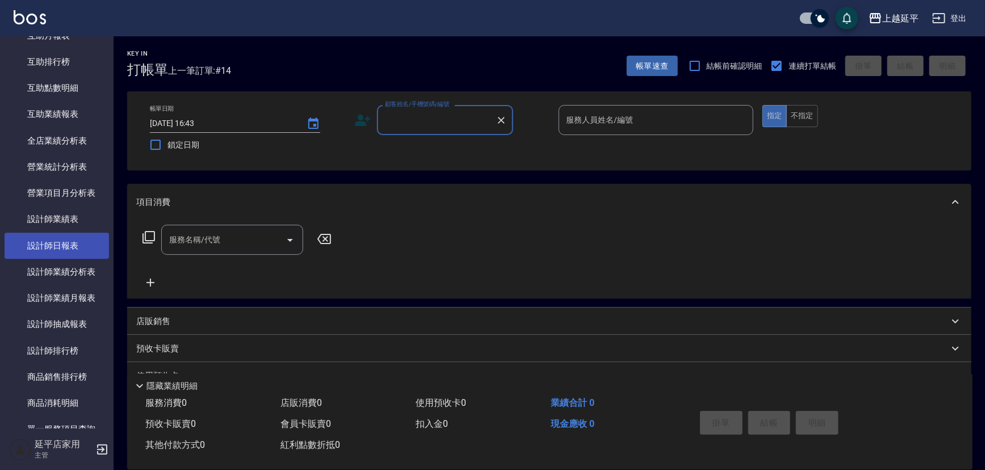
scroll to position [413, 0]
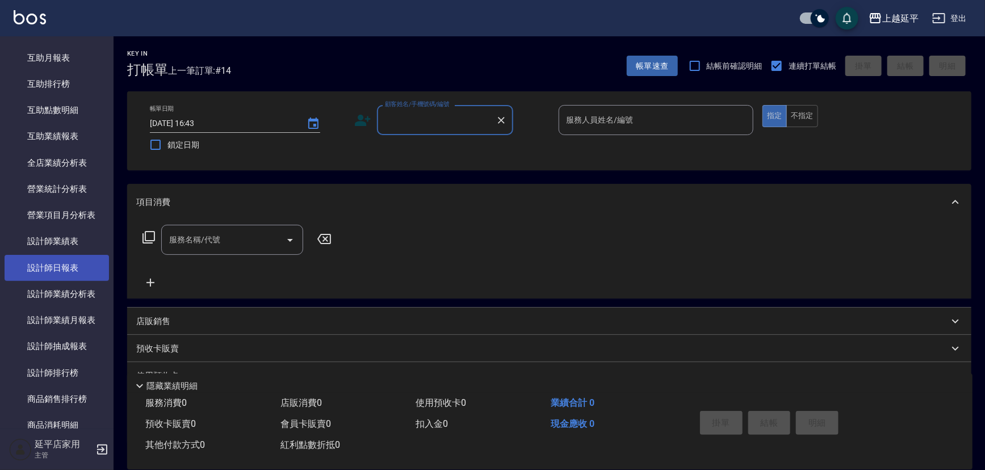
click at [85, 260] on link "設計師日報表" at bounding box center [57, 268] width 104 height 26
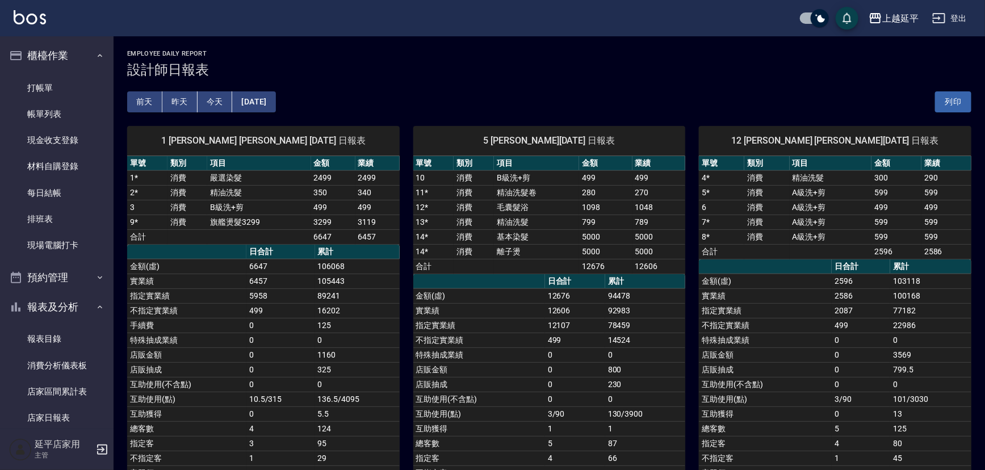
click at [180, 104] on button "昨天" at bounding box center [179, 101] width 35 height 21
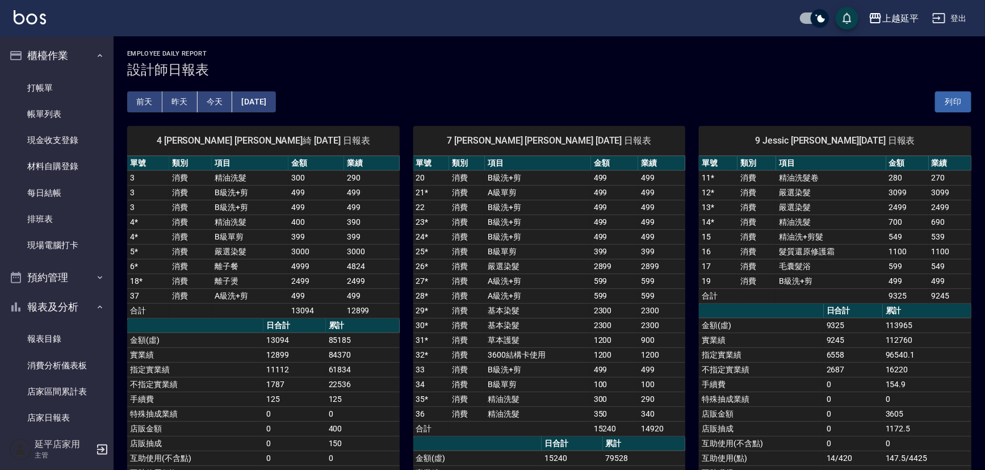
click at [219, 98] on button "今天" at bounding box center [215, 101] width 35 height 21
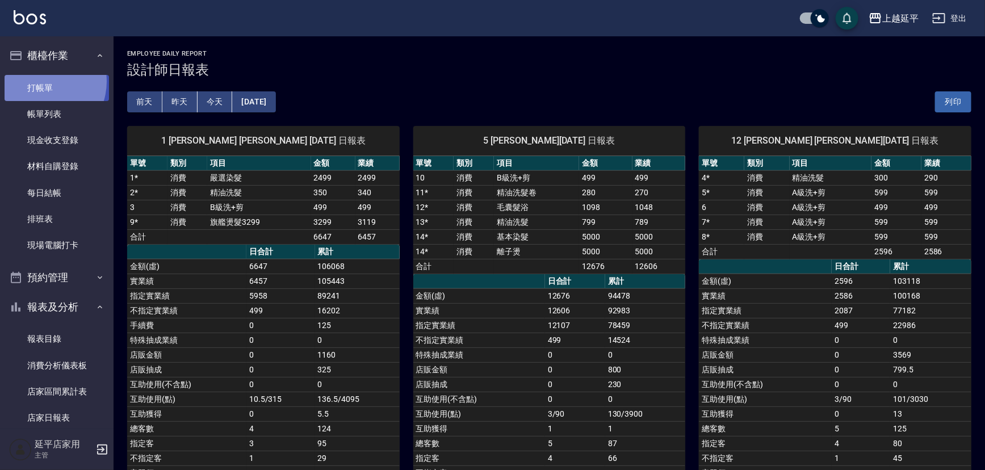
click at [41, 81] on link "打帳單" at bounding box center [57, 88] width 104 height 26
